Goal: Information Seeking & Learning: Learn about a topic

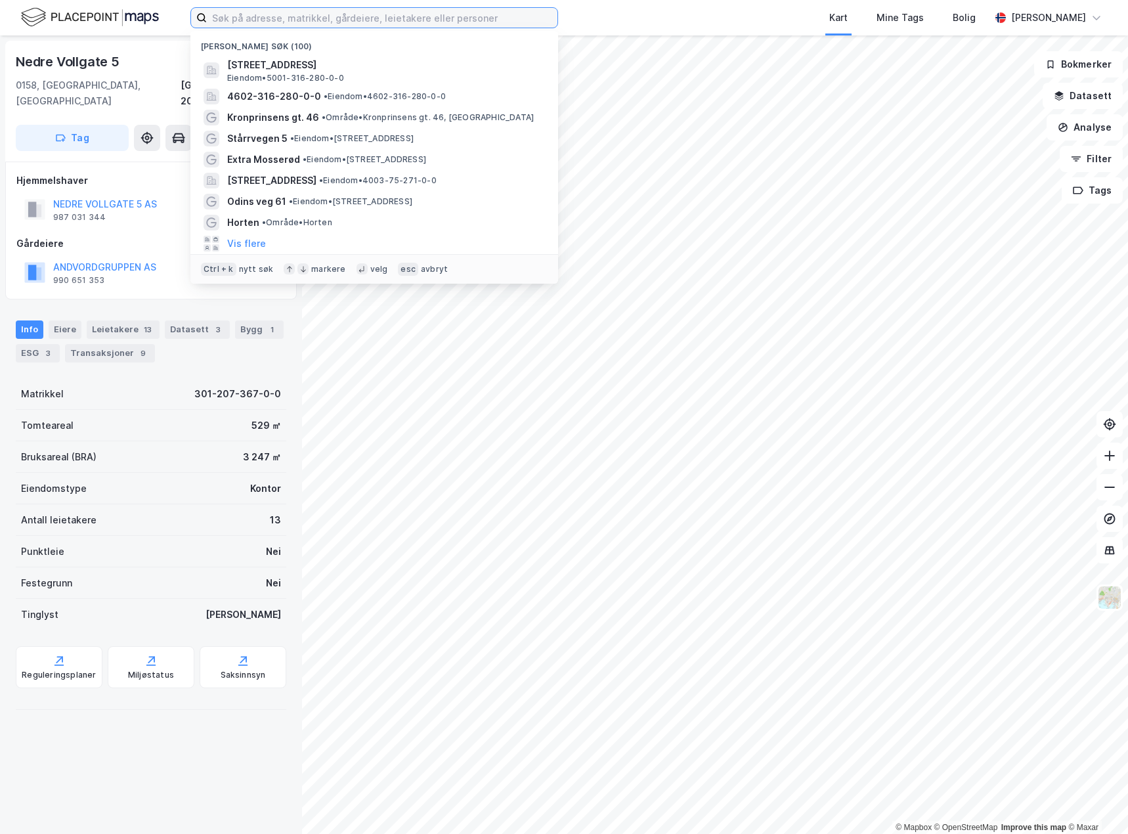
click at [265, 15] on input at bounding box center [382, 18] width 351 height 20
paste input "Grønland 41"
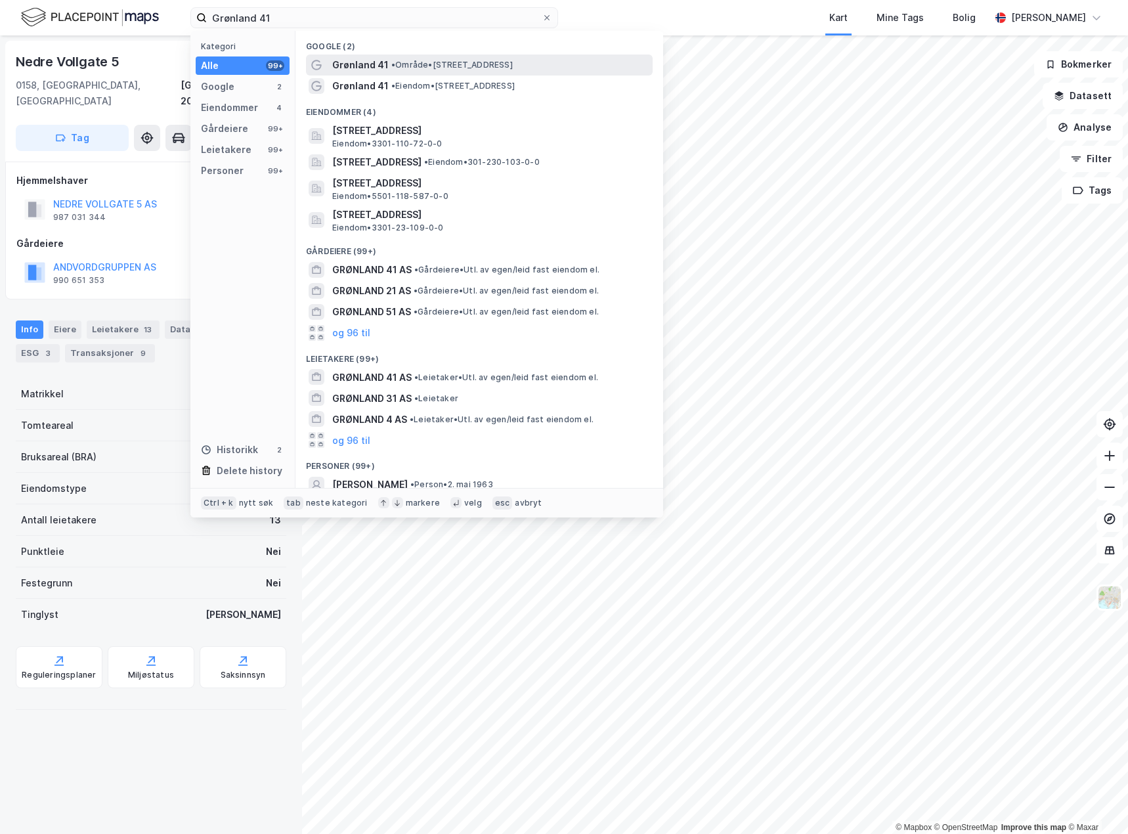
click at [368, 64] on span "Grønland 41" at bounding box center [360, 65] width 56 height 16
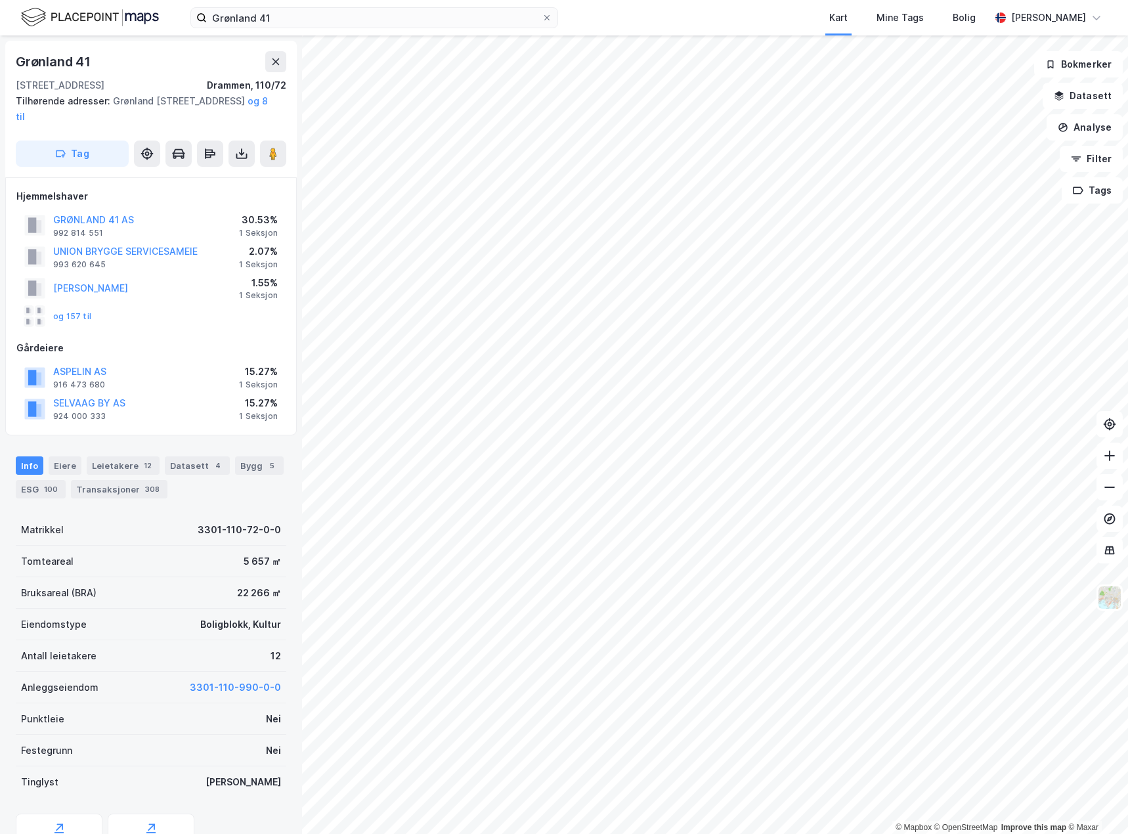
drag, startPoint x: 309, startPoint y: 3, endPoint x: 298, endPoint y: 7, distance: 11.2
click at [298, 6] on div "Grønland 41 Kart Mine Tags Bolig [PERSON_NAME]" at bounding box center [564, 17] width 1128 height 35
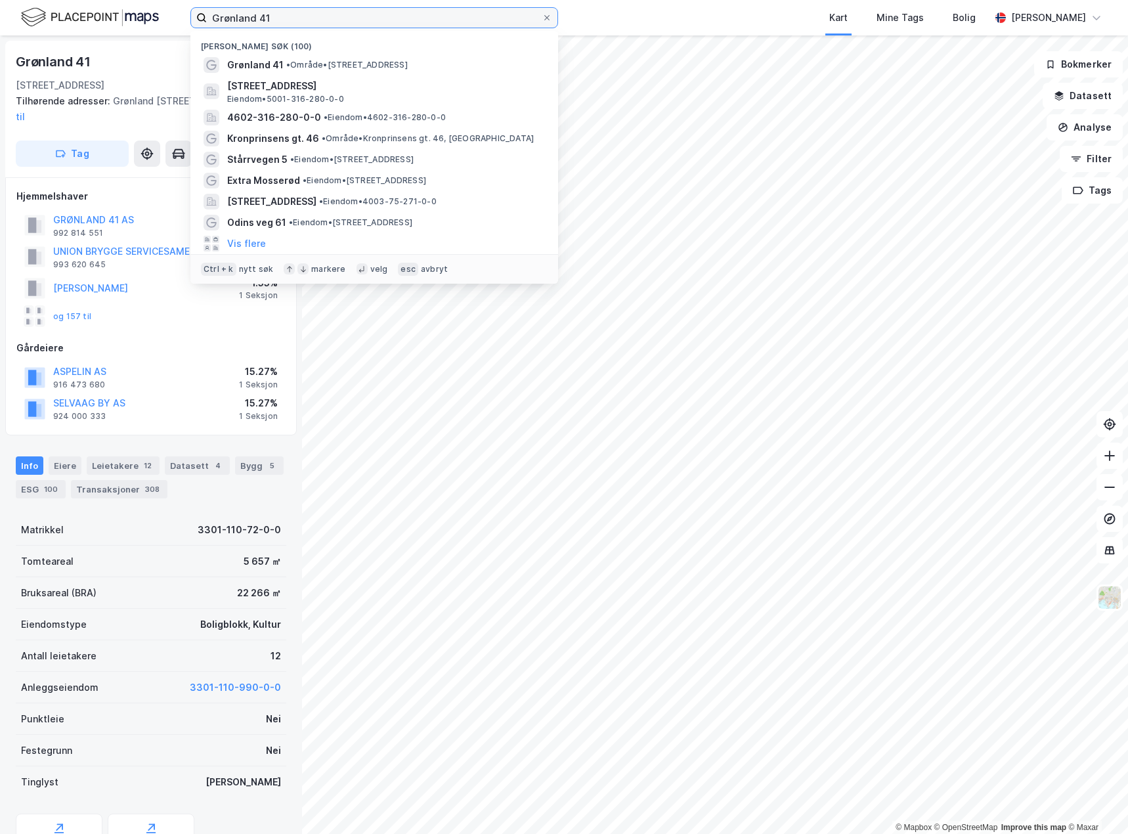
drag, startPoint x: 293, startPoint y: 16, endPoint x: 213, endPoint y: 7, distance: 80.6
click at [213, 7] on label "Grønland 41" at bounding box center [374, 17] width 368 height 21
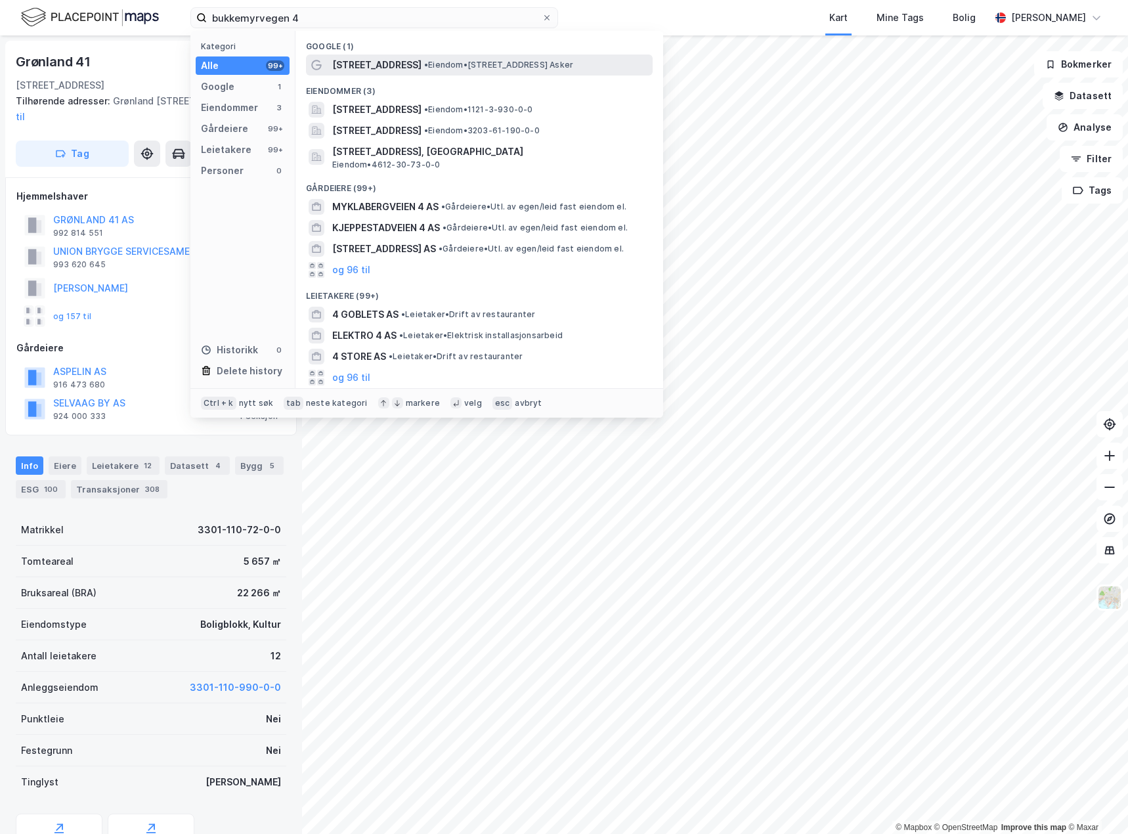
click at [371, 60] on span "[STREET_ADDRESS]" at bounding box center [376, 65] width 89 height 16
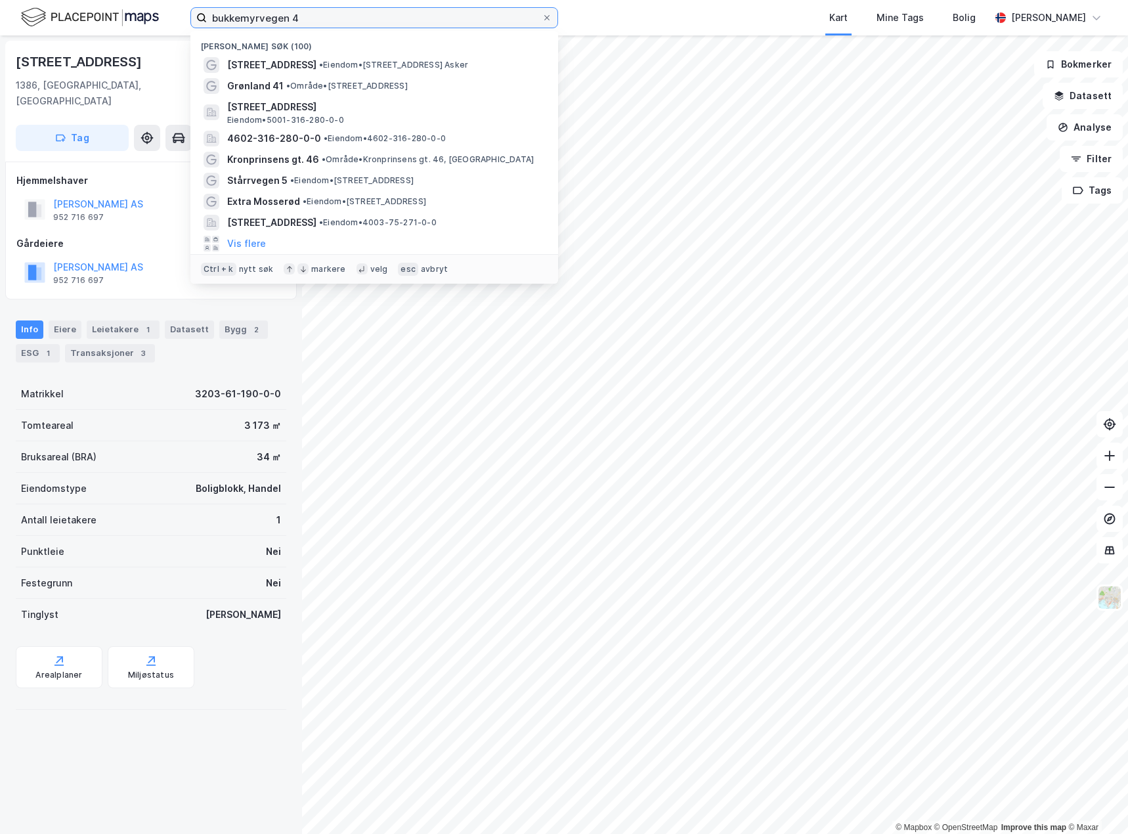
drag, startPoint x: 295, startPoint y: 9, endPoint x: 175, endPoint y: 5, distance: 119.5
click at [175, 5] on div "bukkemyrvegen 4 Nylige søk (100) [STREET_ADDRESS] • Eiendom • [STREET_ADDRESS] …" at bounding box center [564, 17] width 1128 height 35
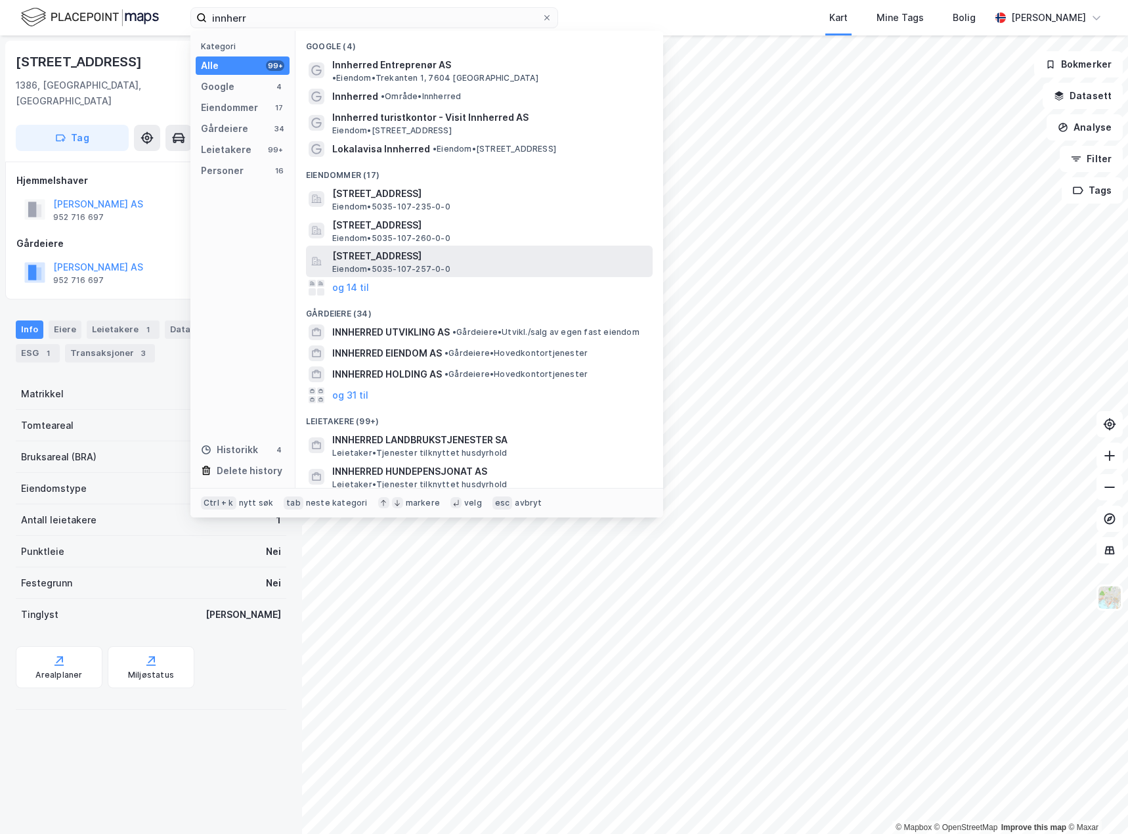
click at [453, 248] on span "[STREET_ADDRESS]" at bounding box center [489, 256] width 315 height 16
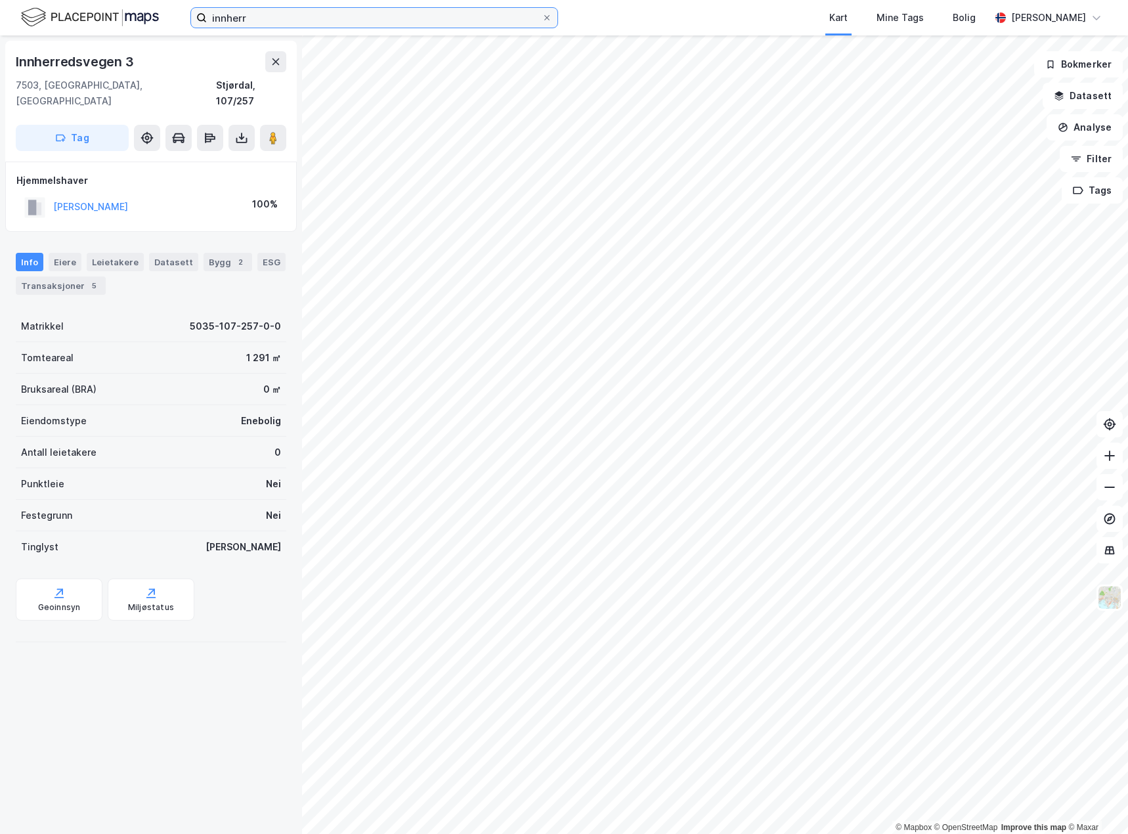
click at [257, 22] on input "innherr" at bounding box center [374, 18] width 335 height 20
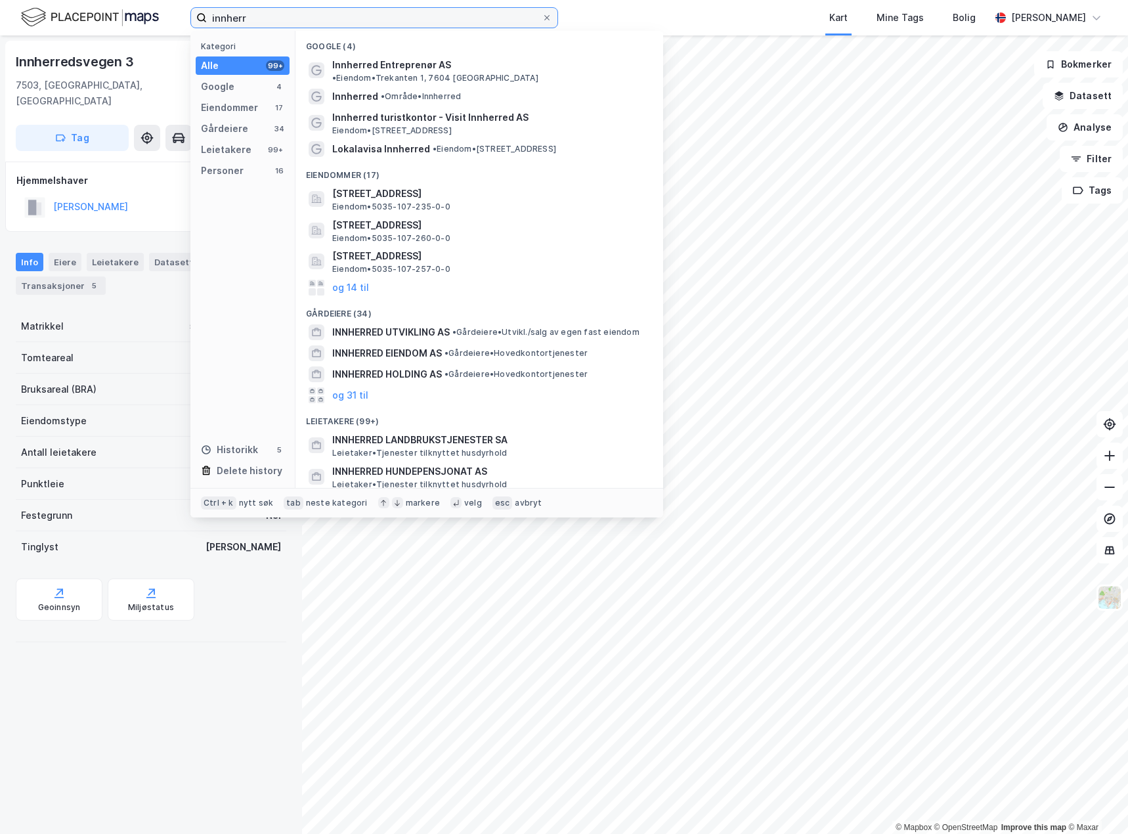
click at [266, 24] on input "innherr" at bounding box center [374, 18] width 335 height 20
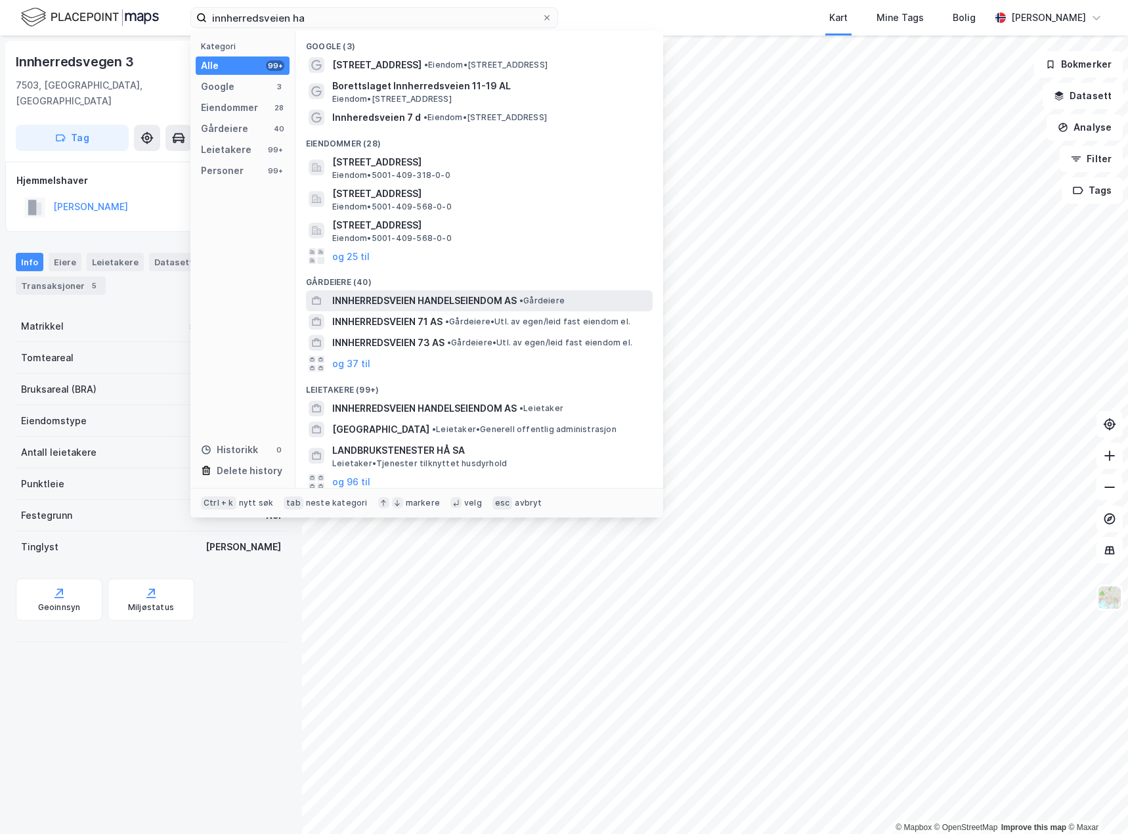
click at [503, 301] on span "INNHERREDSVEIEN HANDELSEIENDOM AS" at bounding box center [424, 301] width 184 height 16
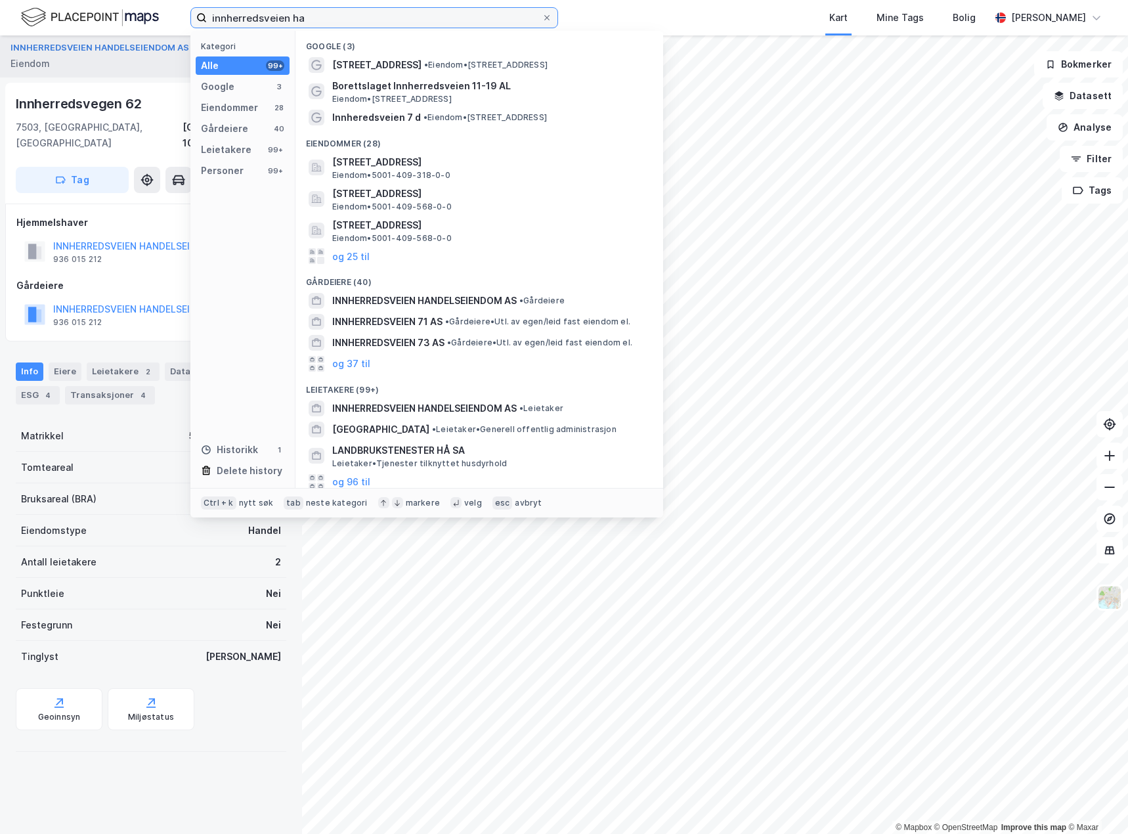
drag, startPoint x: 323, startPoint y: 19, endPoint x: 178, endPoint y: 16, distance: 145.1
click at [178, 16] on div "innherredsveien ha Kategori Alle 99+ Google 3 Eiendommer 28 Gårdeiere 40 Leieta…" at bounding box center [564, 17] width 1128 height 35
paste input "Fitjarsjøen 73"
type input "Fitjarsjøen 73"
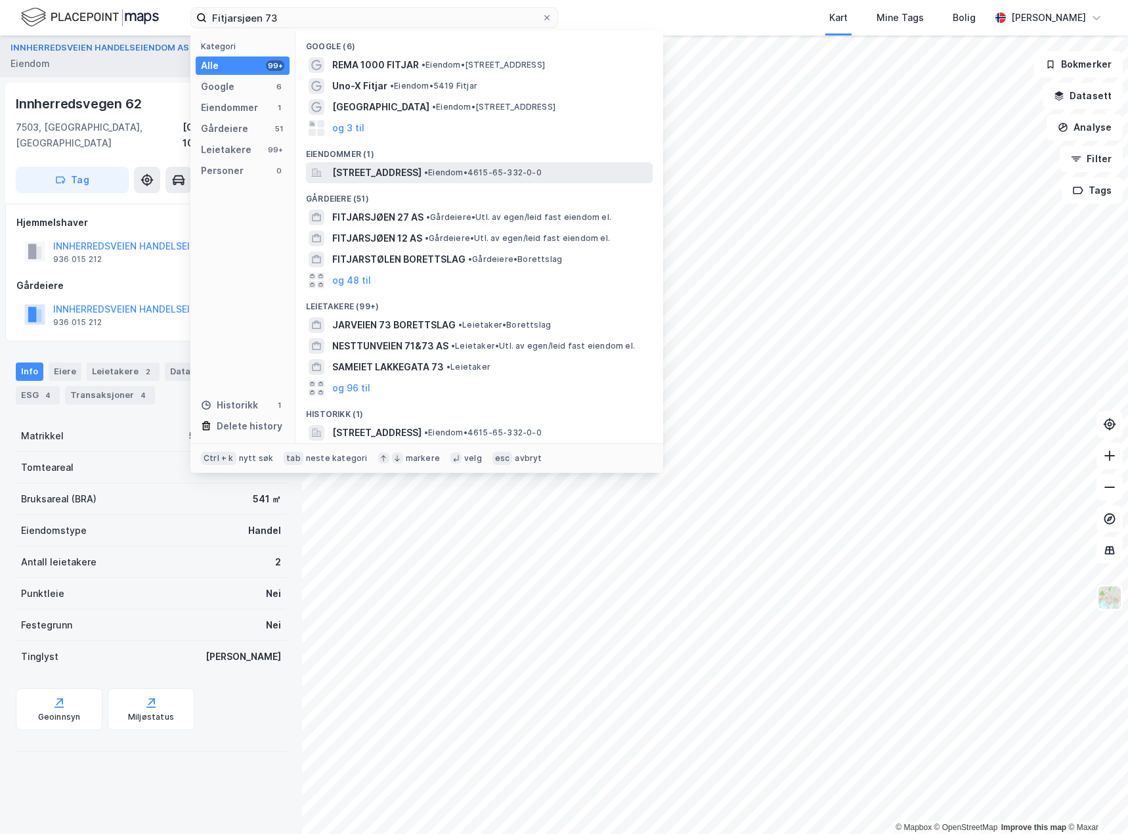
click at [421, 174] on span "[STREET_ADDRESS]" at bounding box center [376, 173] width 89 height 16
